Goal: Navigation & Orientation: Find specific page/section

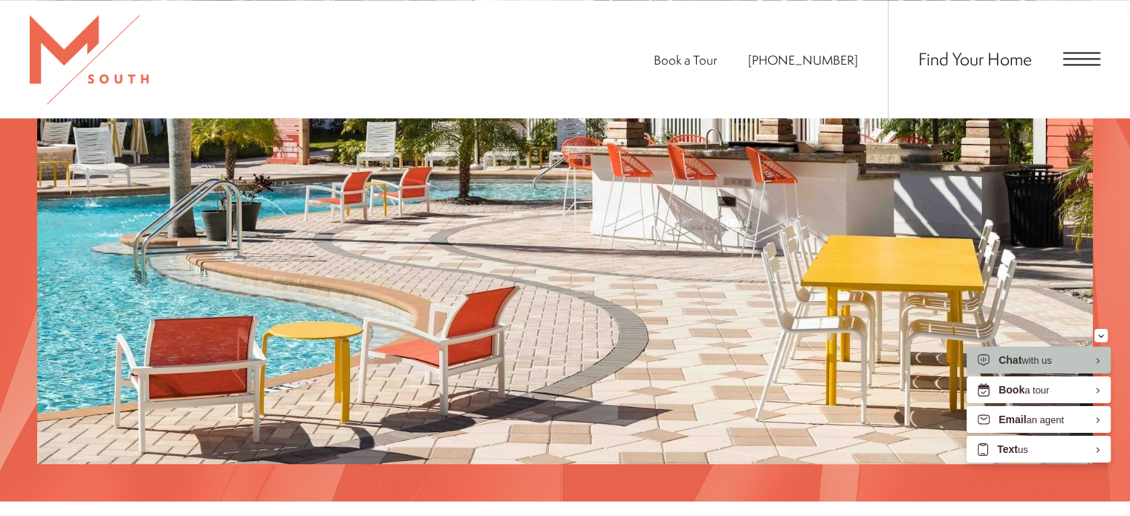
scroll to position [2378, 0]
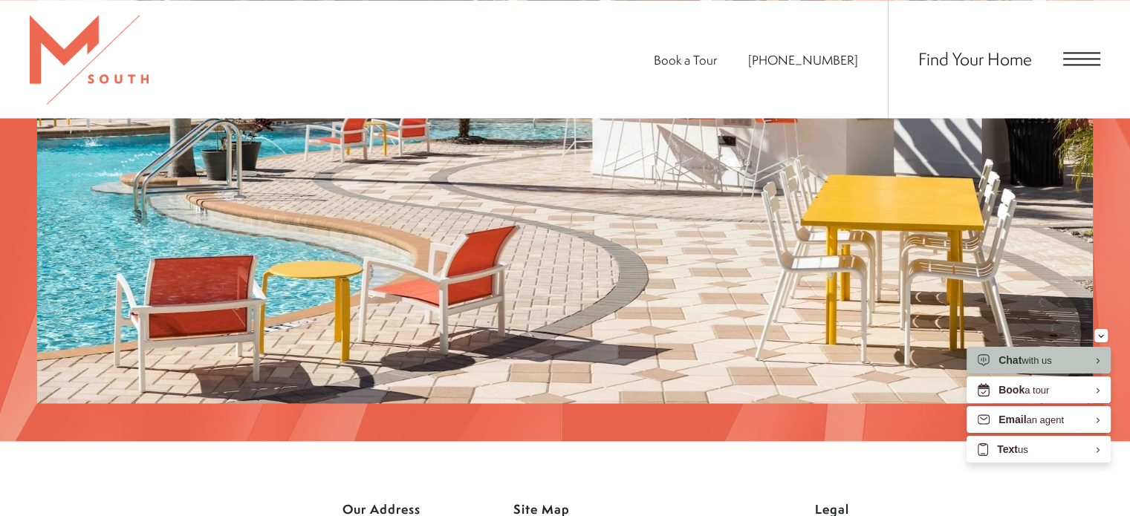
click at [1081, 51] on div "Find Your Home" at bounding box center [994, 59] width 212 height 118
click at [1082, 53] on span "Open Menu" at bounding box center [1081, 58] width 37 height 13
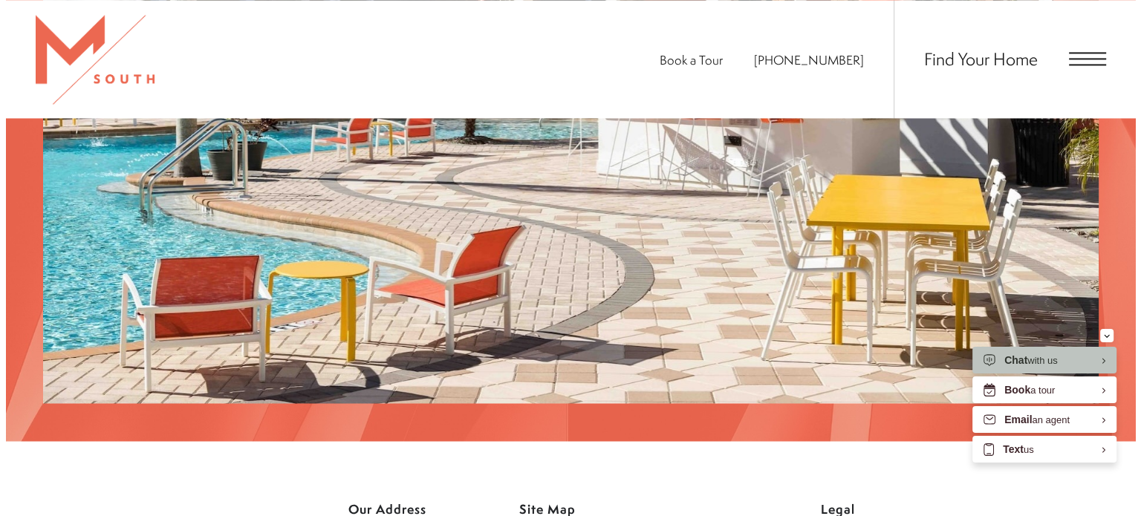
scroll to position [0, 0]
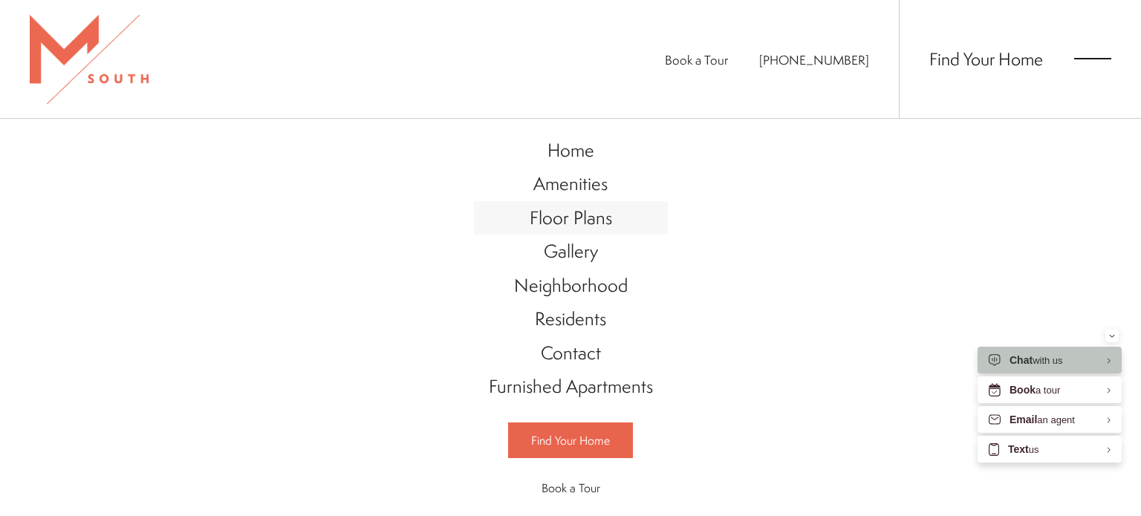
click at [579, 218] on span "Floor Plans" at bounding box center [571, 217] width 82 height 25
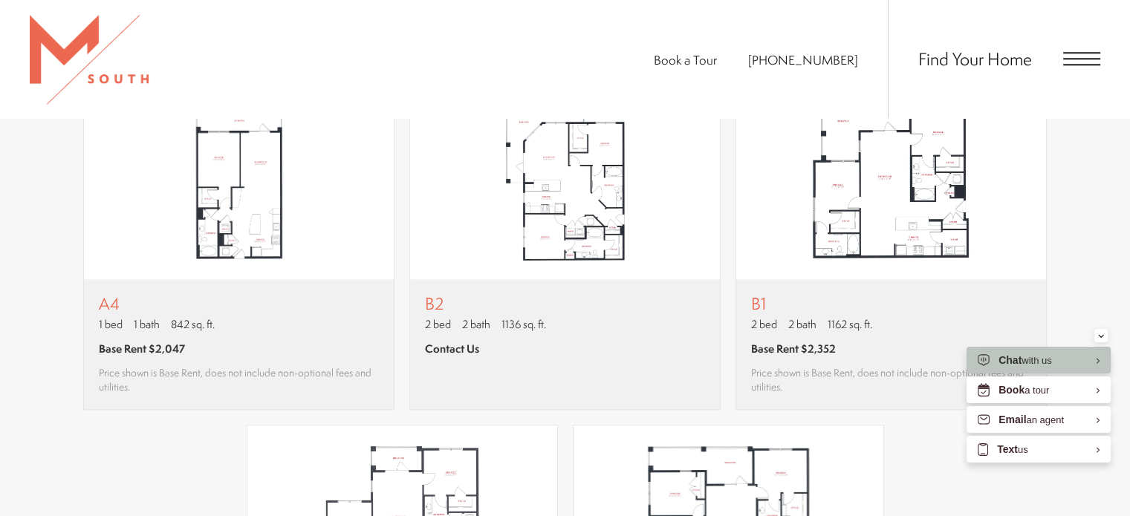
scroll to position [1412, 0]
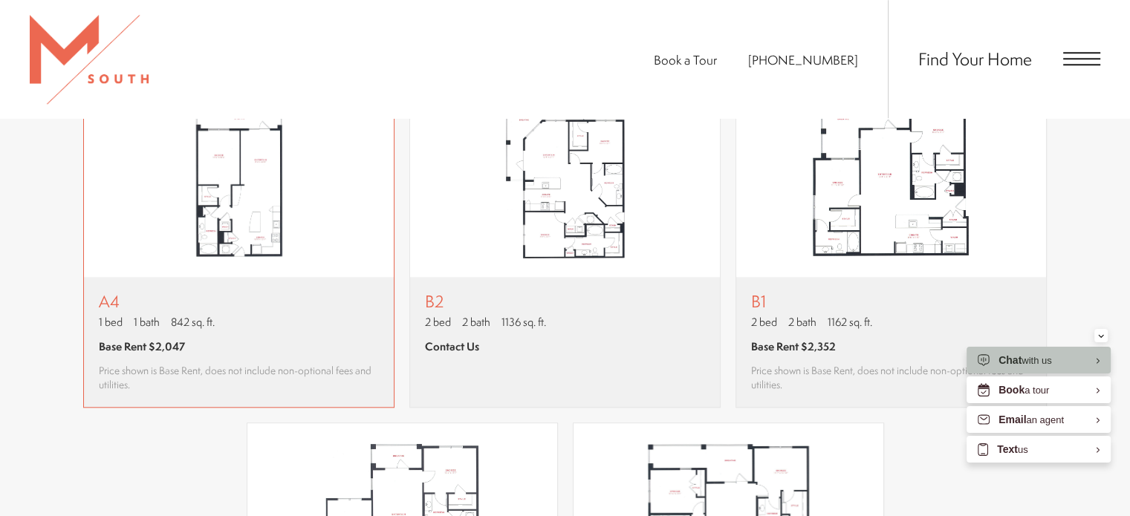
click at [231, 192] on img "View floor plan A4" at bounding box center [239, 180] width 310 height 195
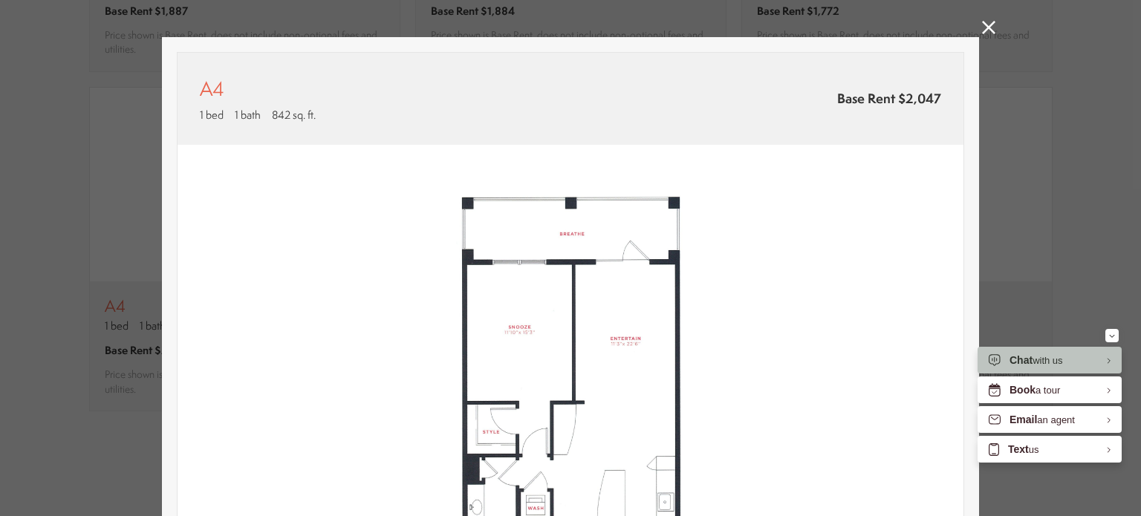
scroll to position [0, 0]
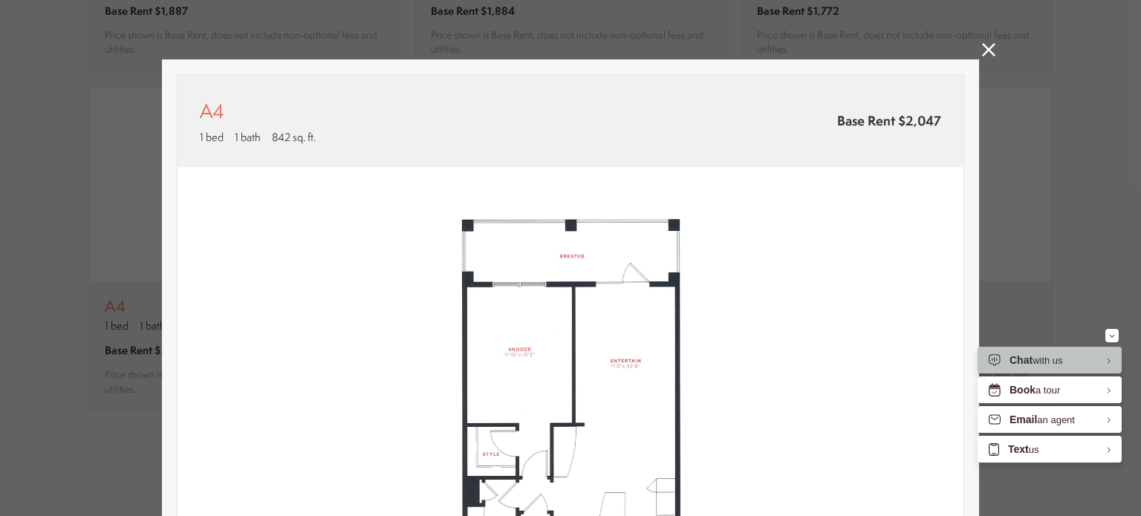
click at [982, 44] on icon at bounding box center [988, 49] width 13 height 13
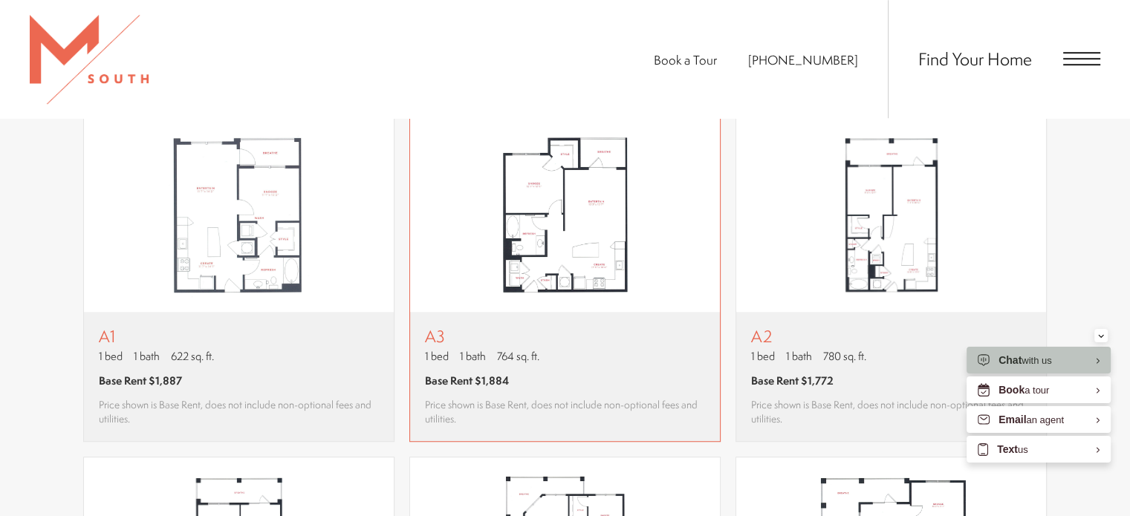
scroll to position [966, 0]
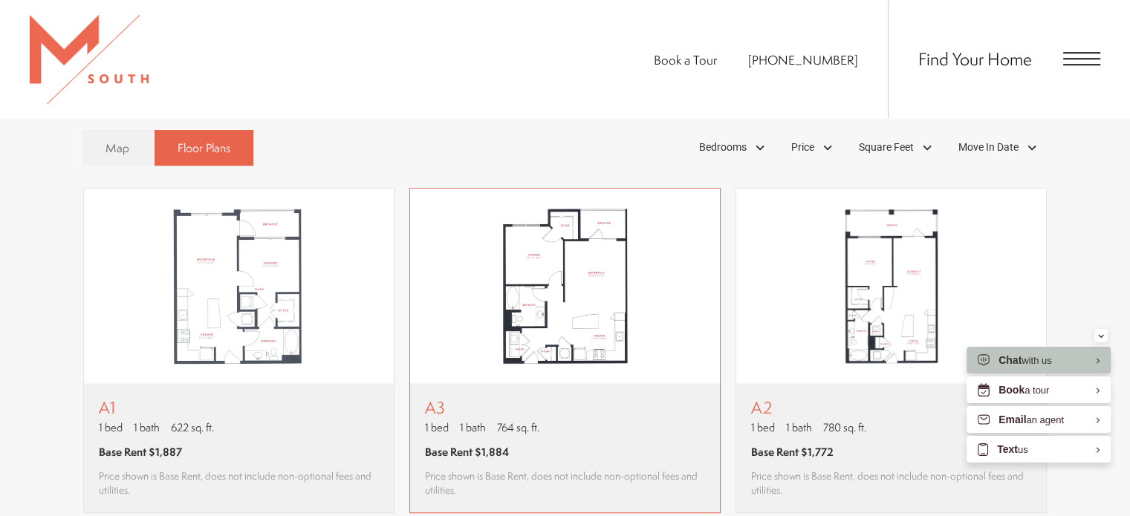
click at [557, 293] on img "View floor plan A3" at bounding box center [565, 286] width 310 height 195
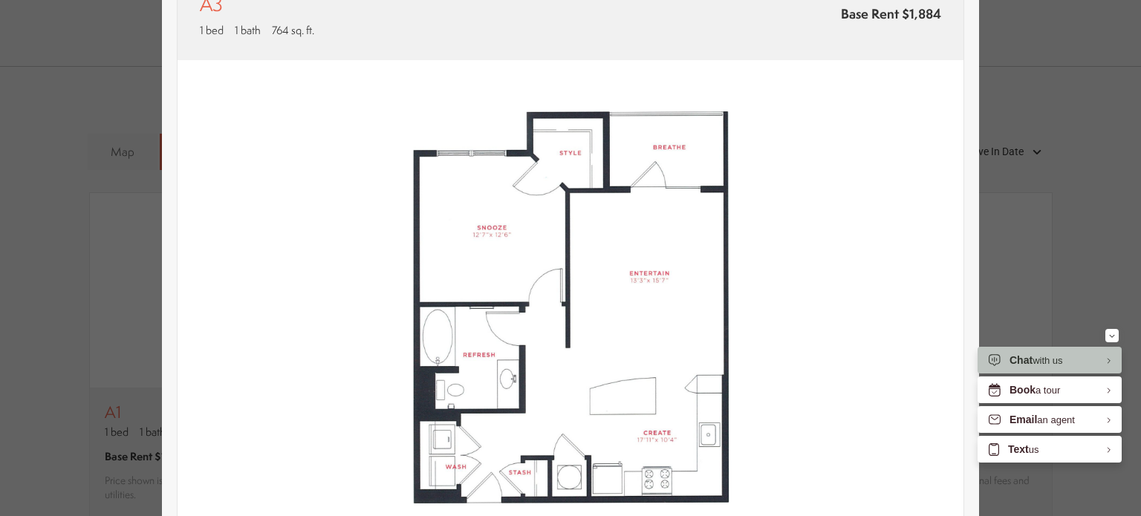
scroll to position [0, 0]
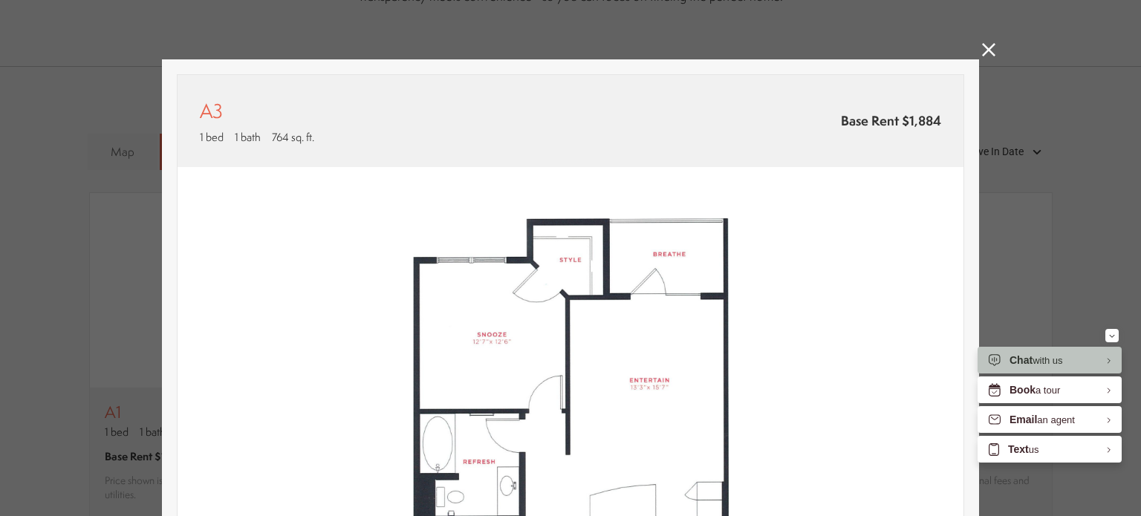
click at [982, 45] on icon at bounding box center [988, 49] width 13 height 13
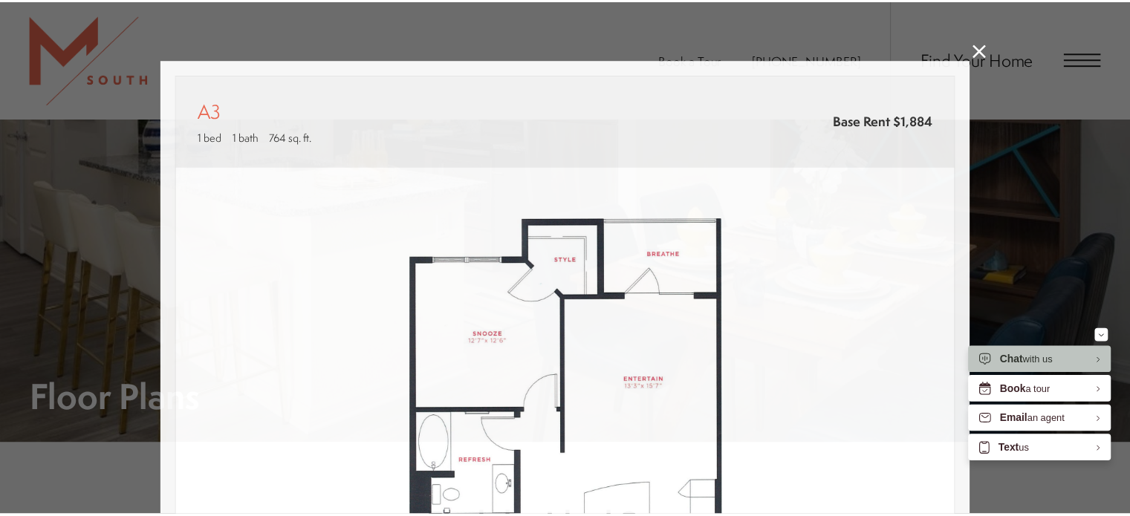
scroll to position [966, 0]
